Goal: Transaction & Acquisition: Purchase product/service

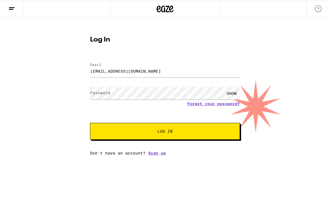
type input "[EMAIL_ADDRESS][DOMAIN_NAME]"
click at [165, 132] on button "Log In" at bounding box center [165, 131] width 150 height 17
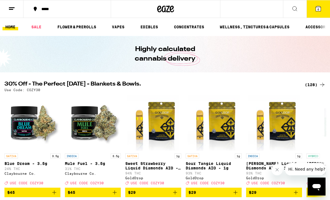
click at [312, 11] on button "6" at bounding box center [319, 8] width 24 height 17
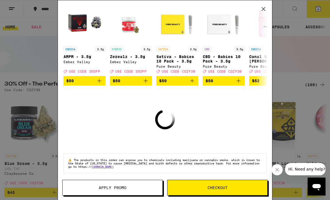
click at [213, 184] on button "Checkout" at bounding box center [217, 187] width 101 height 16
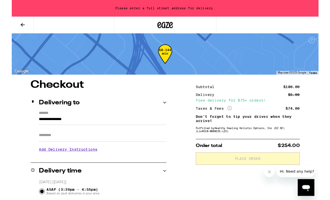
scroll to position [46, 0]
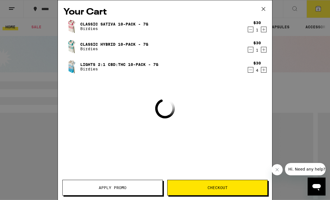
click at [154, 187] on span "Apply Promo" at bounding box center [113, 187] width 100 height 4
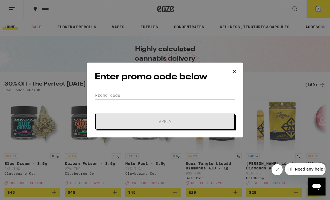
click at [165, 99] on input "Promo Code" at bounding box center [165, 95] width 141 height 8
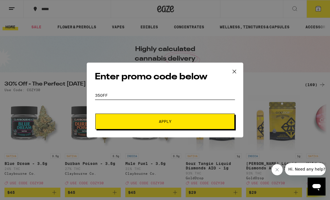
click at [165, 122] on button "Apply" at bounding box center [164, 121] width 139 height 16
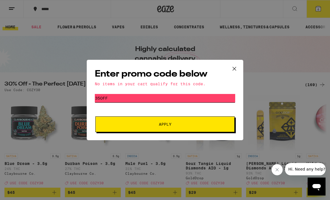
click at [189, 96] on input "35OFF" at bounding box center [165, 98] width 141 height 8
type input "COZY30"
click at [181, 123] on button "Apply" at bounding box center [164, 124] width 139 height 16
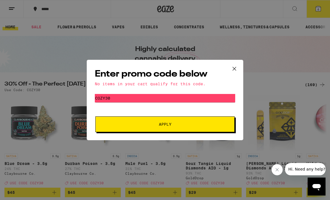
click at [234, 67] on icon at bounding box center [234, 68] width 8 height 8
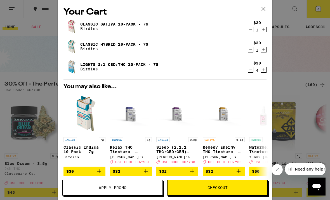
click at [233, 188] on span "Checkout" at bounding box center [218, 187] width 100 height 4
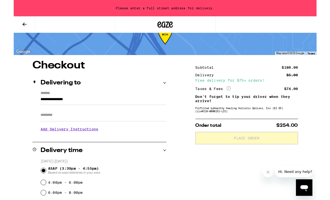
scroll to position [20, 0]
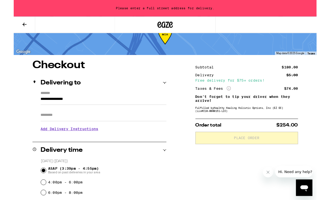
click at [42, 109] on input "**********" at bounding box center [97, 109] width 137 height 10
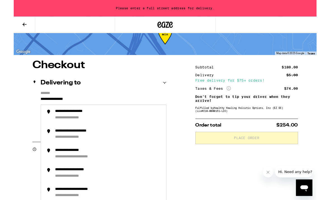
click at [83, 109] on input "**********" at bounding box center [97, 109] width 137 height 10
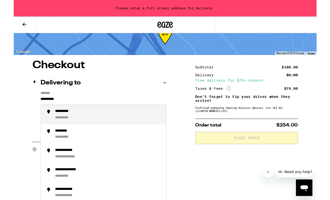
click at [139, 131] on div "**********" at bounding box center [103, 125] width 116 height 12
type input "**********"
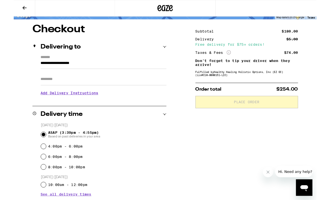
scroll to position [41, 0]
click at [90, 104] on h3 "Add Delivery Instructions" at bounding box center [97, 101] width 137 height 13
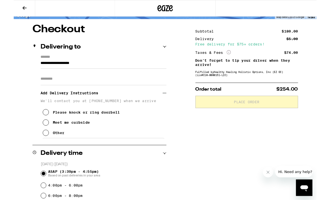
click at [76, 136] on div "Meet me curbside" at bounding box center [63, 133] width 40 height 4
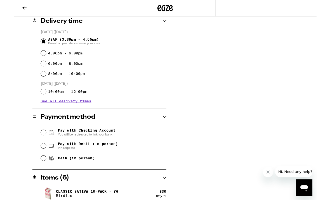
scroll to position [194, 0]
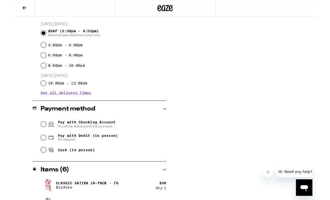
click at [92, 135] on span "Pay with Checking Account You will be redirected to link your bank" at bounding box center [79, 135] width 63 height 9
click at [35, 135] on input "Pay with Checking Account You will be redirected to link your bank" at bounding box center [33, 135] width 6 height 6
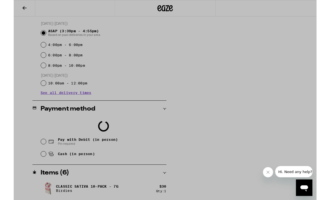
scroll to position [203, 0]
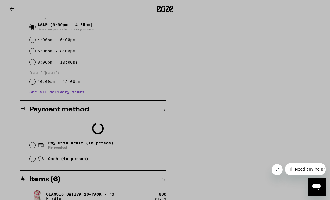
click at [278, 168] on icon "Close message from company" at bounding box center [277, 169] width 4 height 4
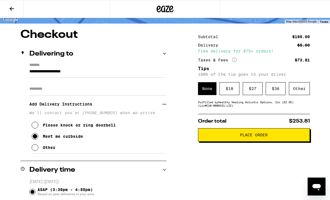
scroll to position [28, 0]
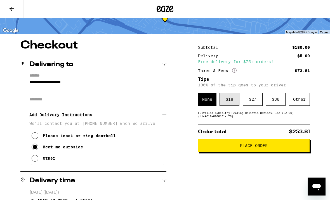
click at [231, 104] on div "$ 18" at bounding box center [230, 99] width 20 height 13
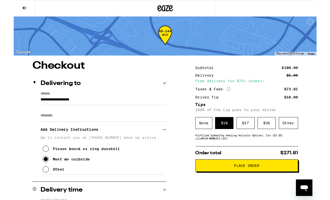
scroll to position [4, 0]
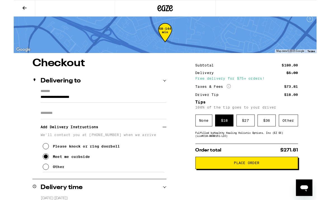
click at [276, 179] on span "Place Order" at bounding box center [254, 177] width 102 height 4
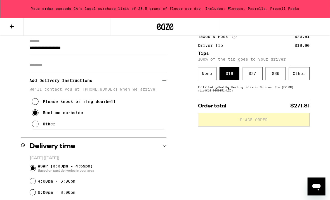
scroll to position [0, 0]
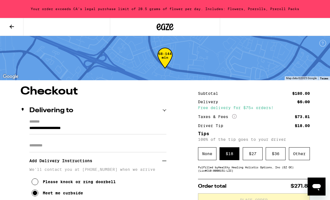
click at [11, 25] on icon at bounding box center [11, 26] width 7 height 7
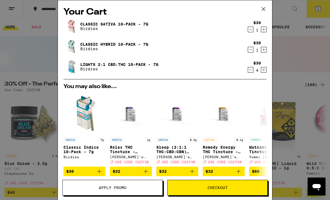
click at [250, 29] on icon "Decrement" at bounding box center [251, 29] width 3 height 0
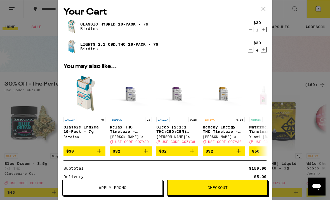
click at [250, 50] on icon "Decrement" at bounding box center [250, 49] width 5 height 7
click at [250, 29] on icon "Decrement" at bounding box center [250, 29] width 5 height 7
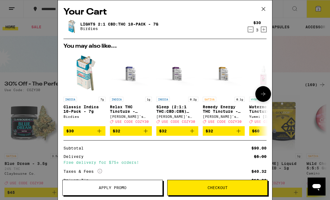
click at [265, 7] on icon at bounding box center [264, 9] width 8 height 8
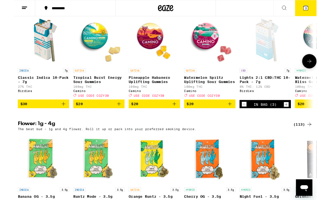
scroll to position [592, 0]
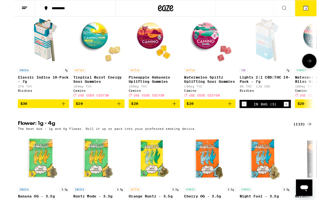
click at [27, 91] on p "Classic Indica 10-Pack - 7g" at bounding box center [32, 86] width 56 height 9
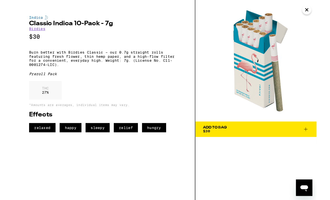
click at [31, 32] on link "Birdies" at bounding box center [26, 31] width 18 height 4
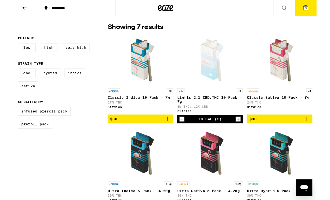
scroll to position [134, 0]
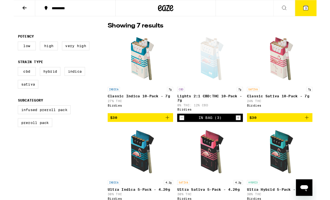
click at [318, 131] on icon "Add to bag" at bounding box center [319, 128] width 7 height 7
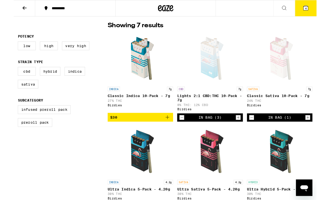
click at [321, 9] on icon at bounding box center [318, 8] width 5 height 5
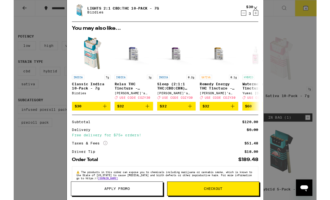
scroll to position [41, 0]
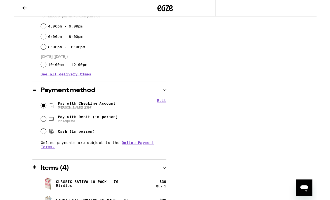
scroll to position [187, 0]
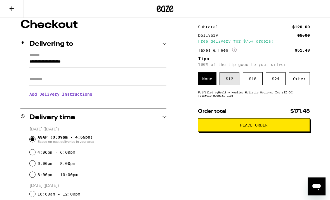
click at [230, 80] on div "$ 12" at bounding box center [230, 78] width 20 height 13
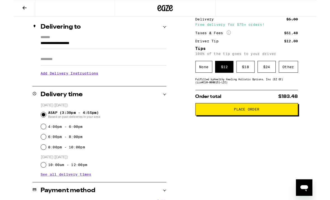
scroll to position [63, 0]
click at [266, 121] on span "Place Order" at bounding box center [254, 119] width 28 height 4
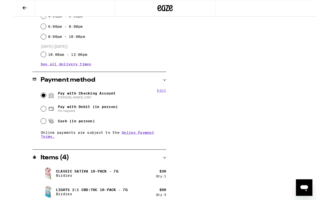
scroll to position [187, 0]
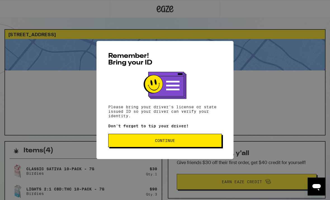
click at [204, 142] on span "Continue" at bounding box center [165, 140] width 104 height 4
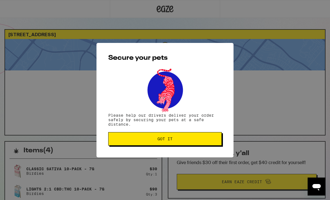
click at [206, 137] on button "Got it" at bounding box center [165, 138] width 114 height 13
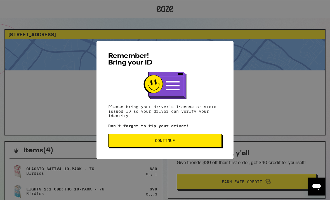
click at [204, 145] on button "Continue" at bounding box center [165, 140] width 114 height 13
